Goal: Task Accomplishment & Management: Complete application form

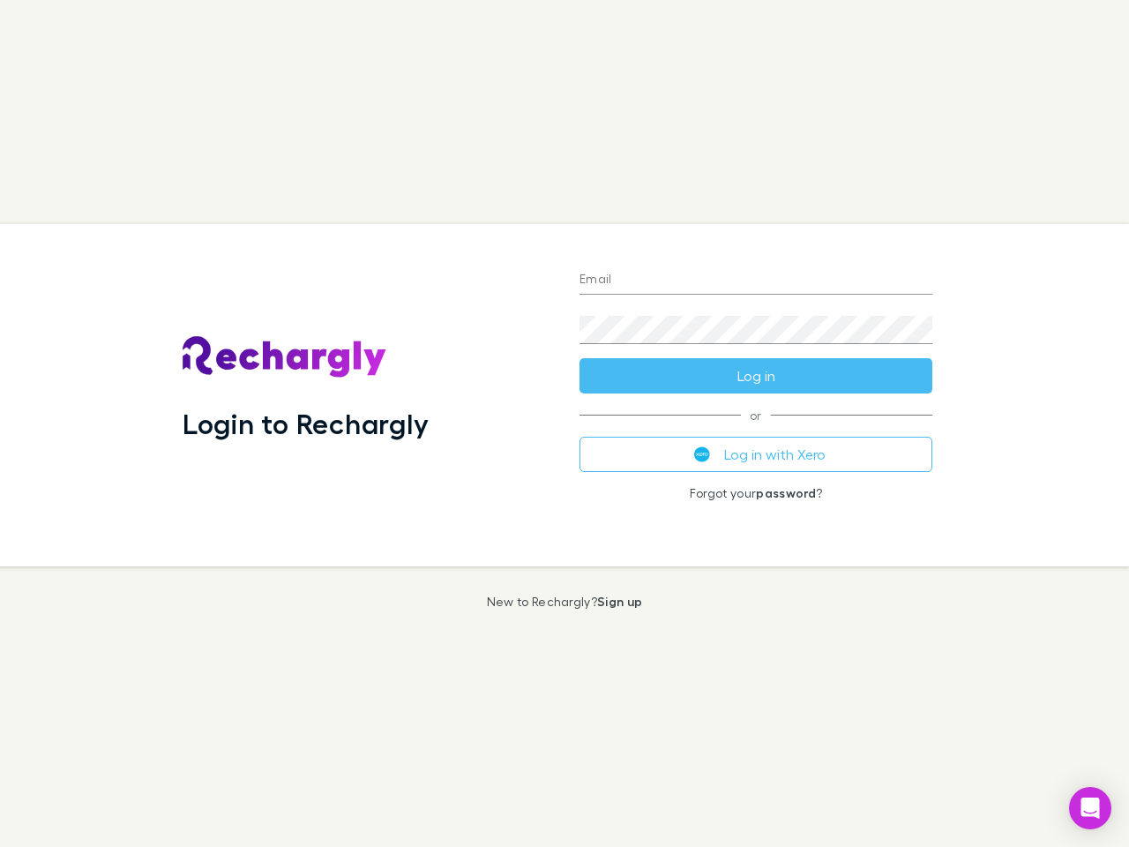
click at [565, 423] on div "Login to Rechargly" at bounding box center [366, 395] width 397 height 342
click at [756, 281] on input "Email" at bounding box center [756, 280] width 353 height 28
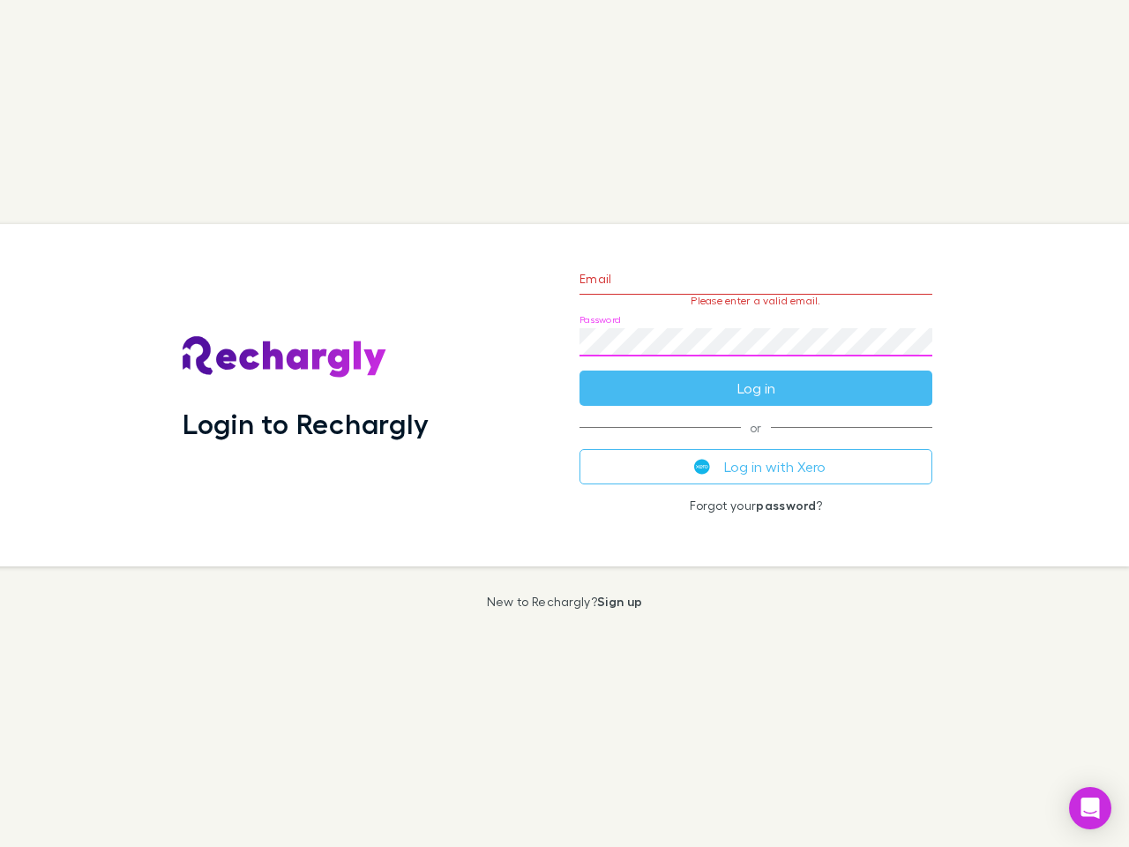
click at [756, 376] on form "Email Please enter a valid email. Password Log in" at bounding box center [756, 328] width 353 height 153
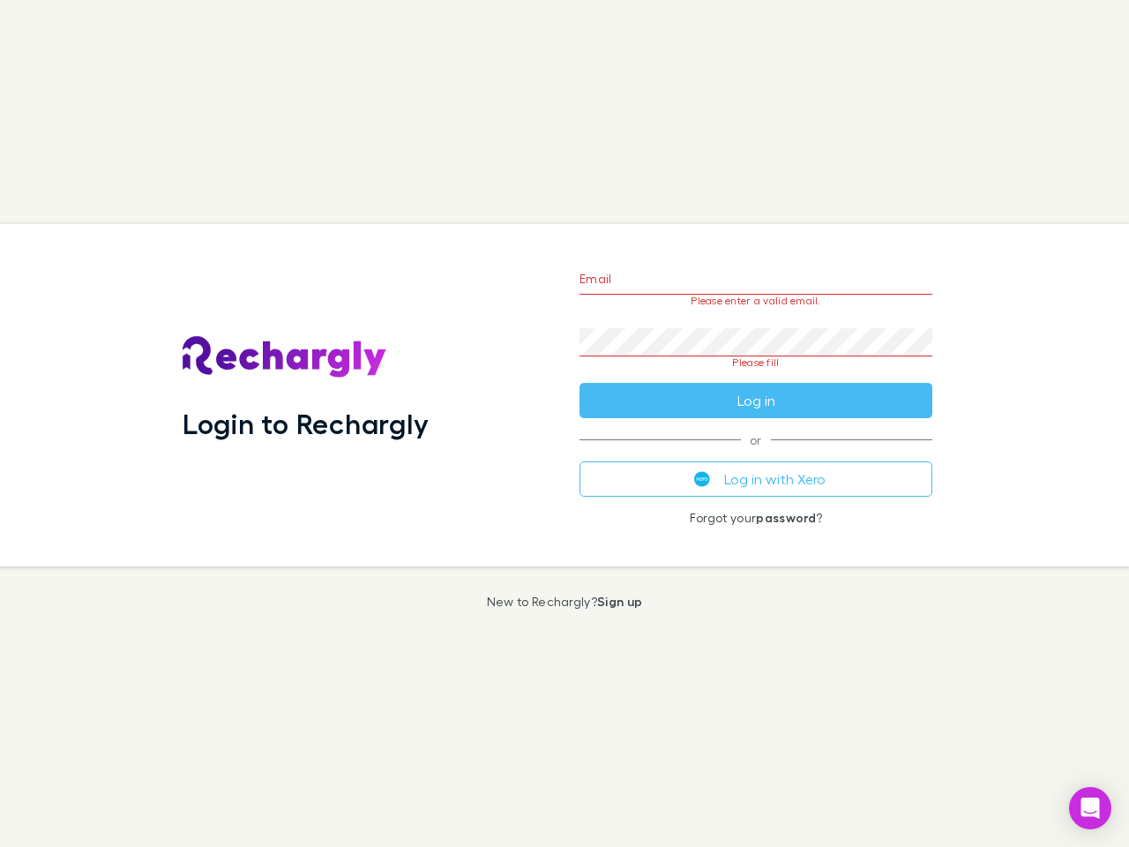
click at [756, 454] on div "Email Please enter a valid email. Password Please fill Log in or Log in with Xe…" at bounding box center [755, 395] width 381 height 342
click at [1090, 808] on icon "Open Intercom Messenger" at bounding box center [1090, 807] width 19 height 21
